Goal: Task Accomplishment & Management: Manage account settings

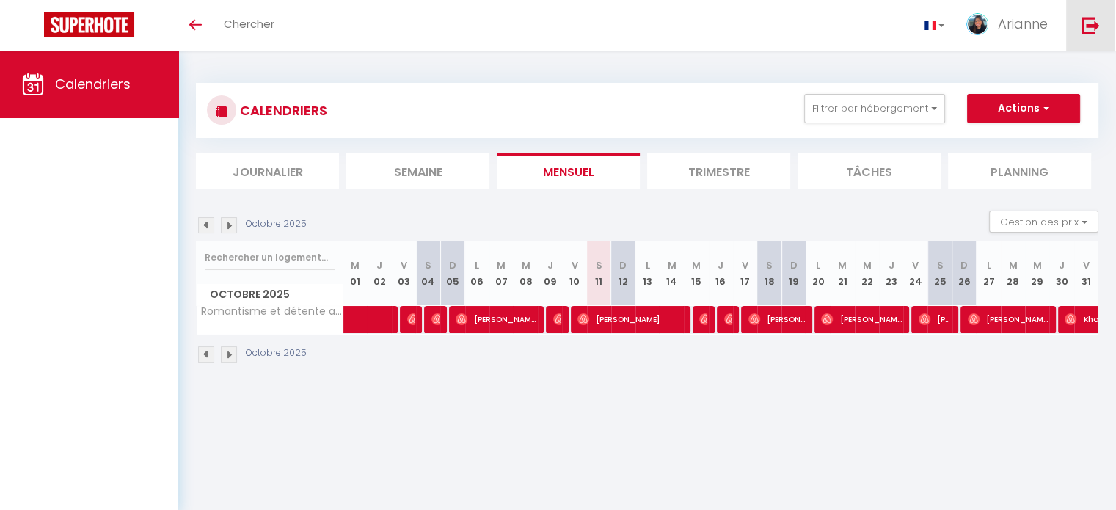
drag, startPoint x: 0, startPoint y: 0, endPoint x: 1092, endPoint y: 20, distance: 1092.4
click at [1092, 20] on img at bounding box center [1091, 25] width 18 height 18
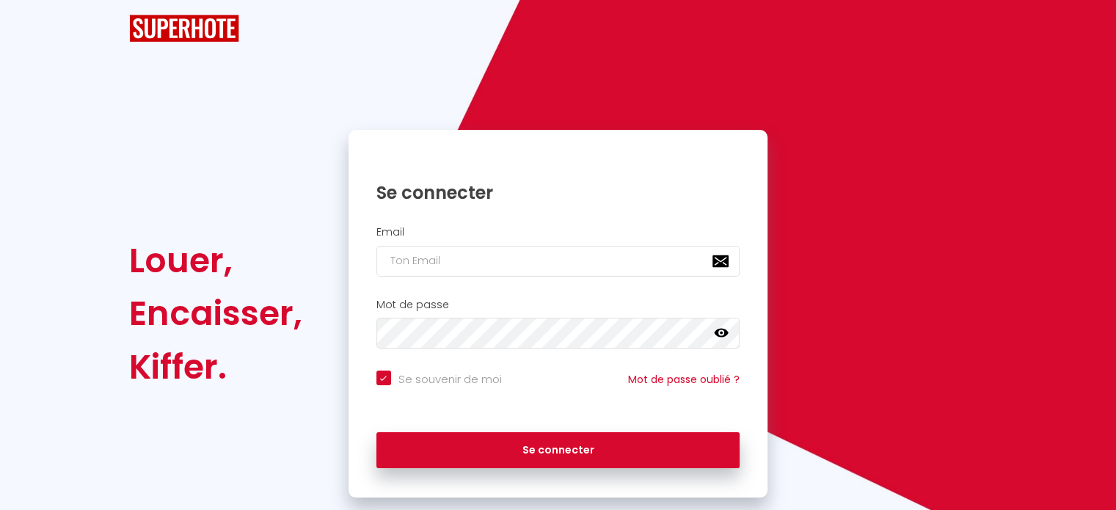
checkbox input "true"
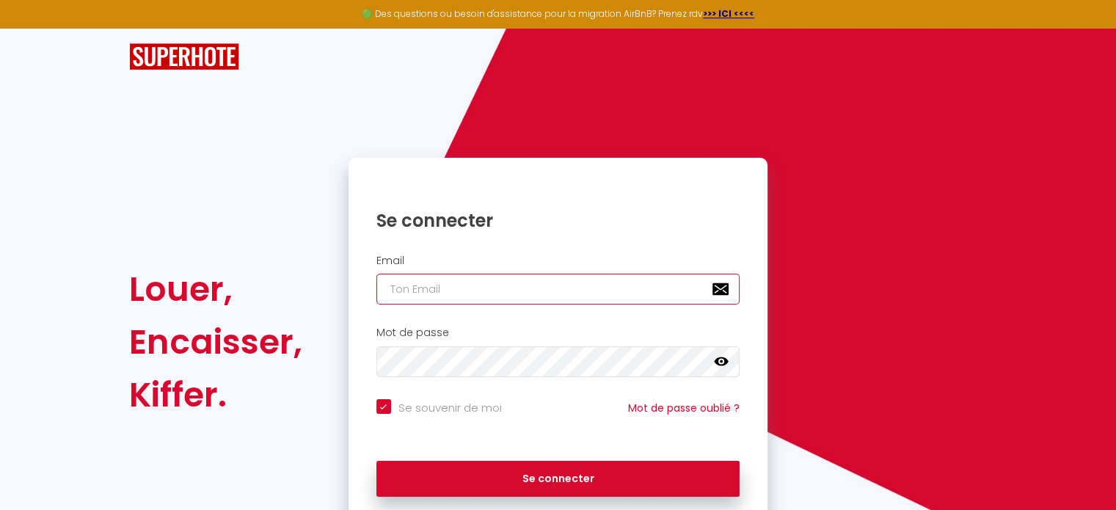
type input "[EMAIL_ADDRESS][MEDICAL_DATA][DOMAIN_NAME]"
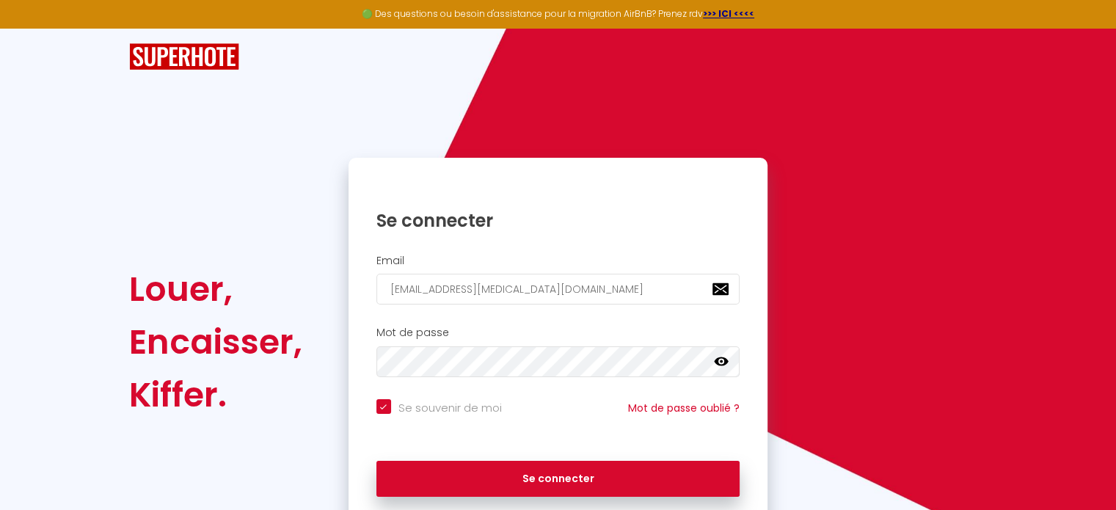
checkbox input "true"
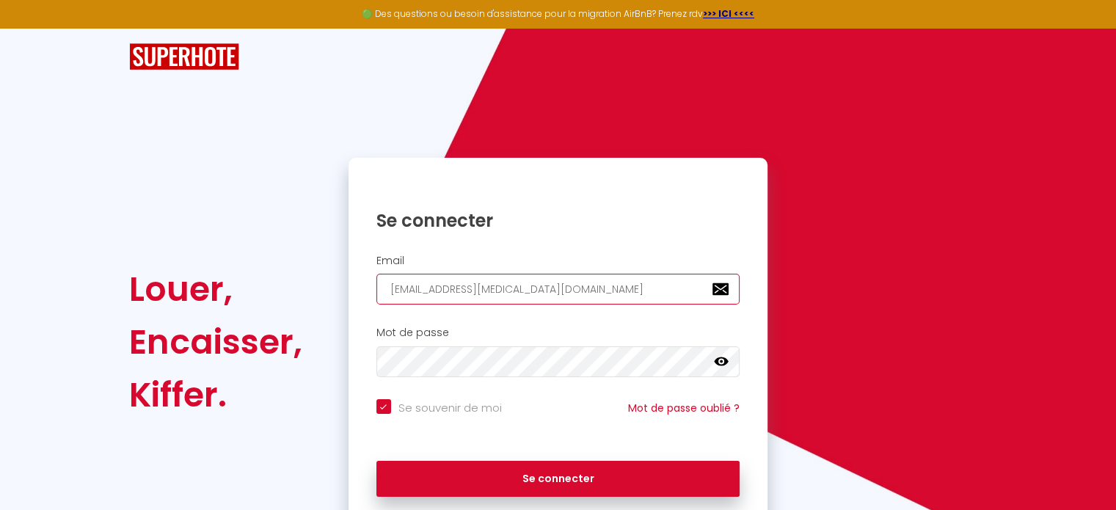
click at [594, 287] on input "[EMAIL_ADDRESS][MEDICAL_DATA][DOMAIN_NAME]" at bounding box center [559, 289] width 364 height 31
type input "[EMAIL_ADDRESS][MEDICAL_DATA][DOMAIN_NAME]"
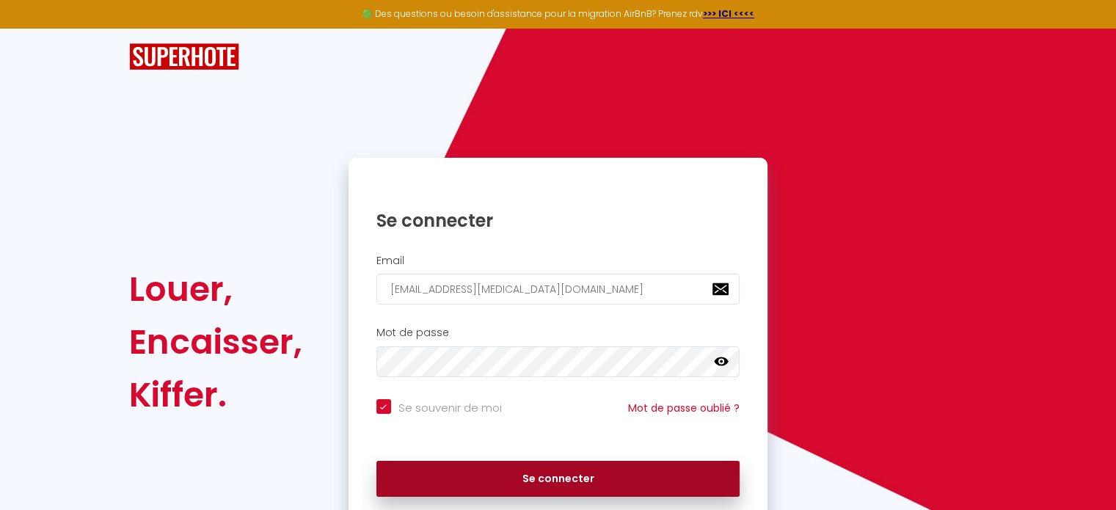
click at [567, 469] on button "Se connecter" at bounding box center [559, 479] width 364 height 37
checkbox input "true"
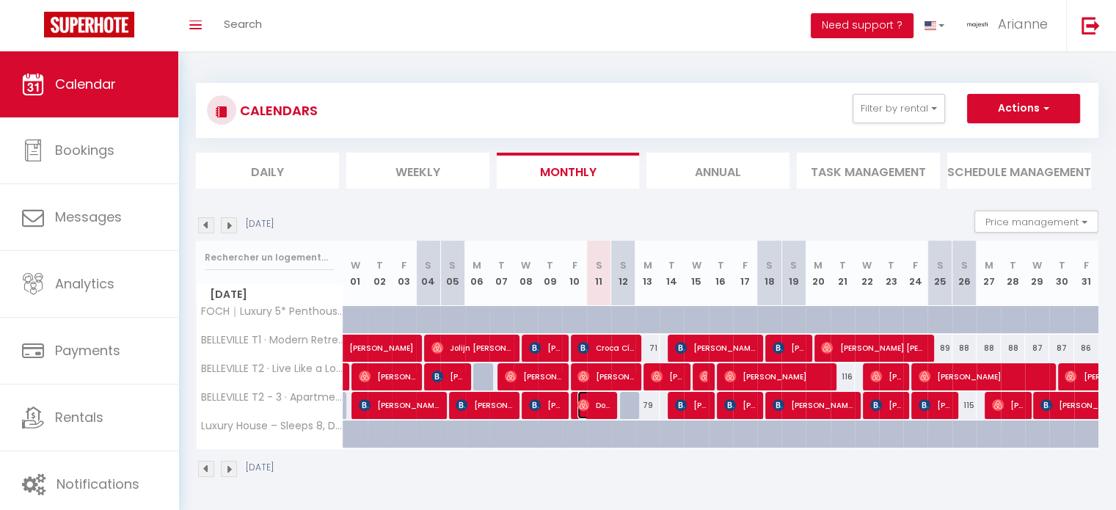
click at [609, 406] on span "Domitille Bourgeais" at bounding box center [594, 405] width 32 height 28
select select "OK"
select select "0"
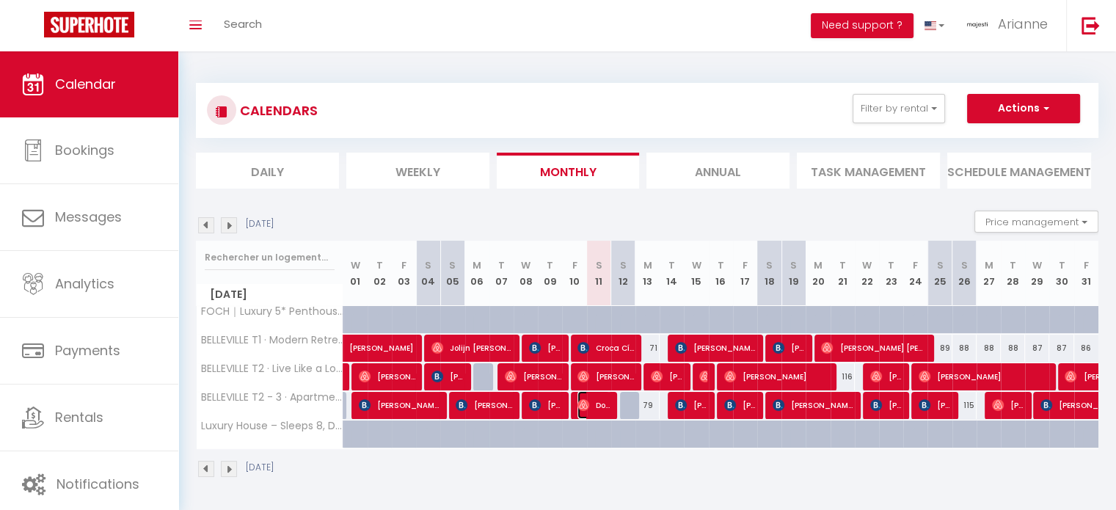
select select "1"
select select
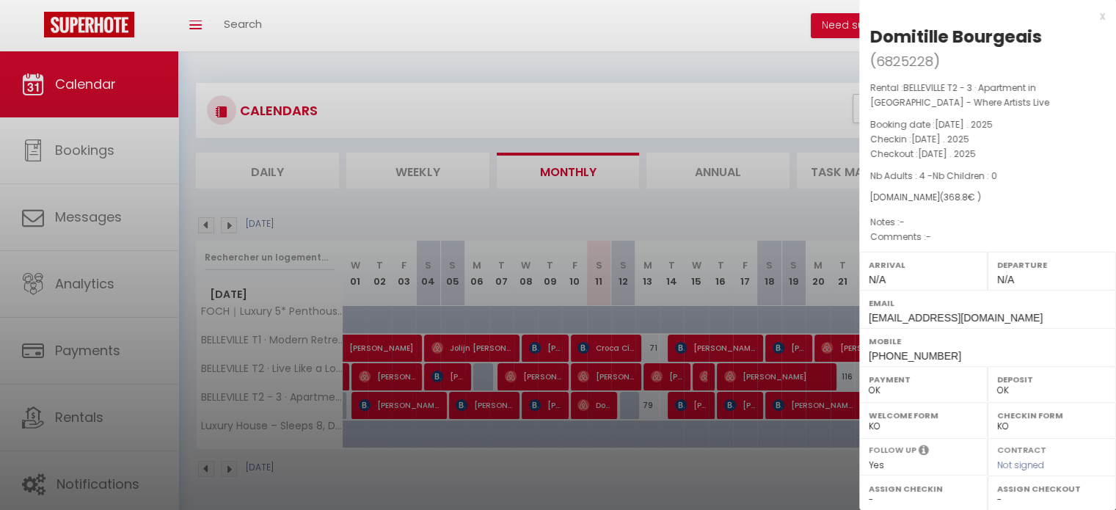
click at [624, 377] on div at bounding box center [558, 255] width 1116 height 510
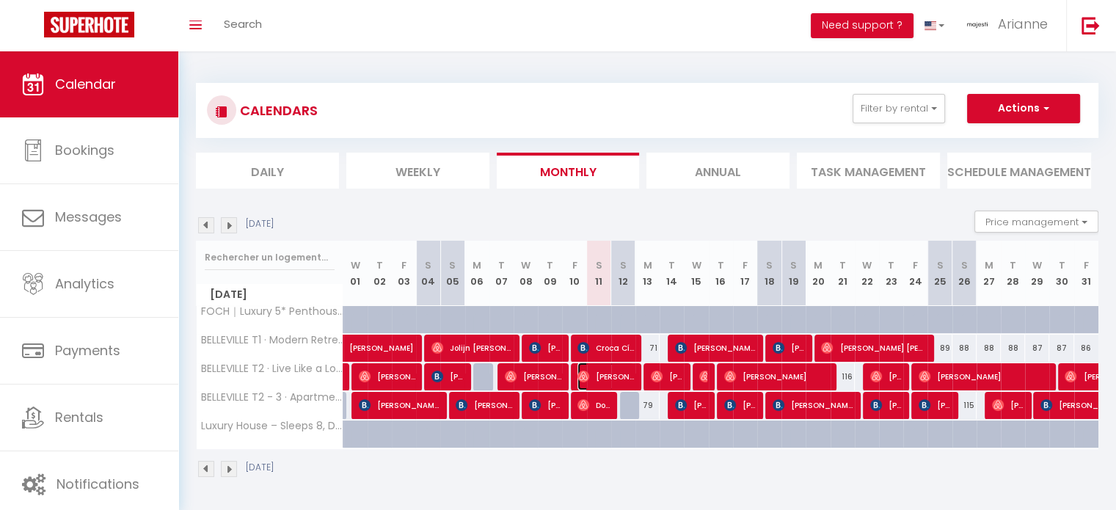
click at [624, 377] on span "[PERSON_NAME]" at bounding box center [606, 377] width 57 height 28
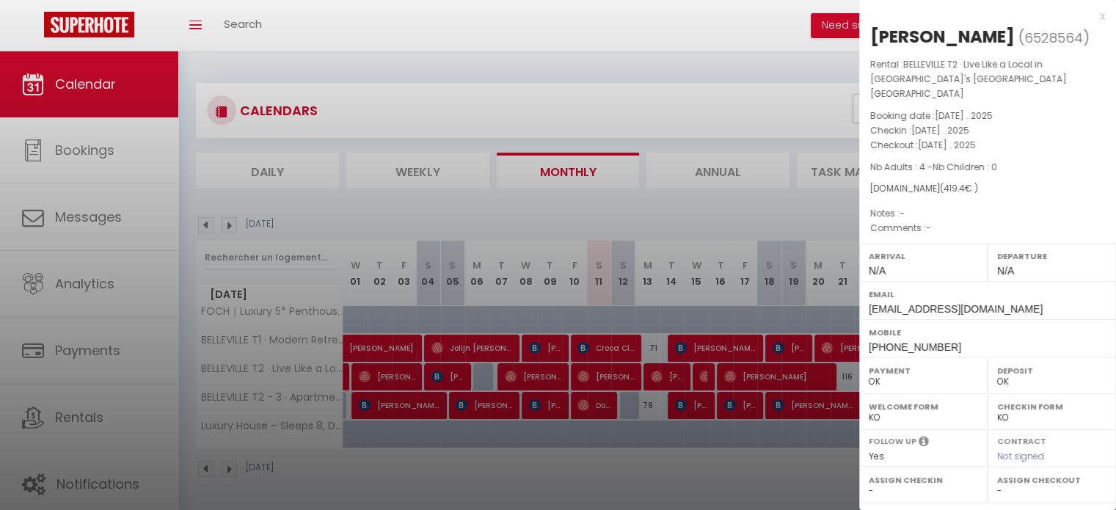
click at [631, 349] on div at bounding box center [558, 255] width 1116 height 510
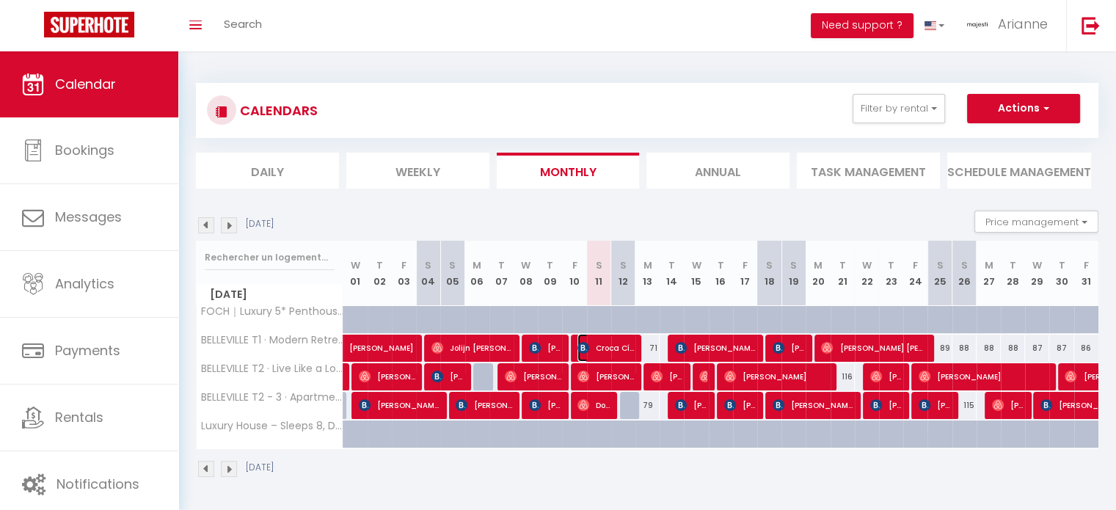
click at [631, 349] on span "Croca Cíntia" at bounding box center [606, 348] width 57 height 28
select select "KO"
